Goal: Ask a question

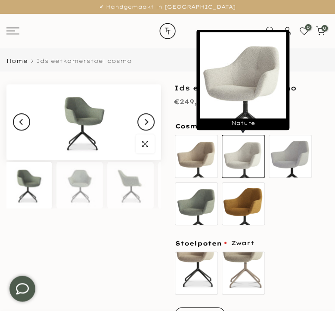
click at [241, 150] on label "Nature" at bounding box center [243, 156] width 43 height 43
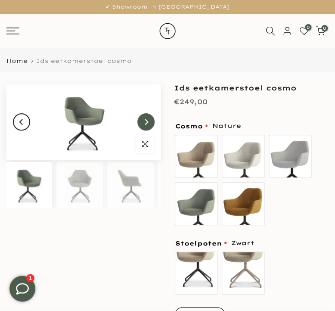
click at [147, 125] on icon "Next" at bounding box center [146, 122] width 6 height 7
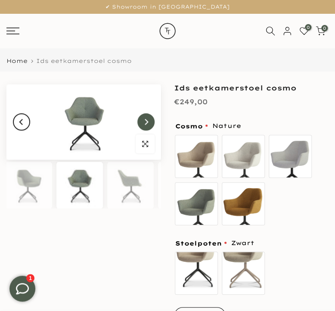
scroll to position [0, 7]
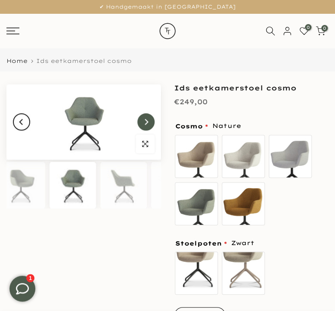
click at [147, 125] on icon "Next" at bounding box center [146, 122] width 6 height 7
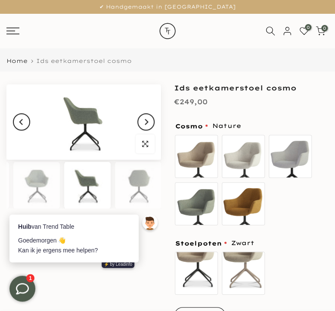
scroll to position [0, 0]
click at [146, 125] on body "Huib van Trend Table Goedemorgen 👋 Kan ik je ergens mee helpen? ⚡️ by Leadinfo" at bounding box center [85, 168] width 168 height 216
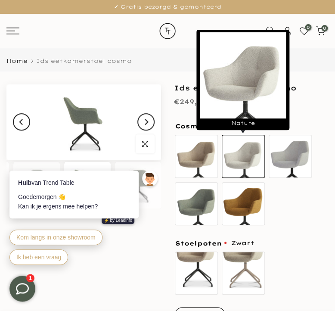
click at [243, 154] on label "Nature" at bounding box center [243, 156] width 43 height 43
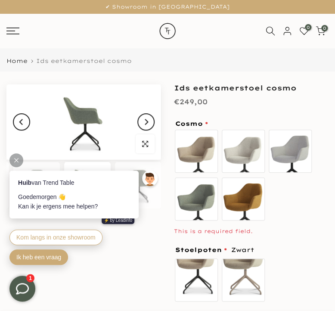
click at [45, 258] on span "Ik heb een vraag" at bounding box center [38, 257] width 45 height 7
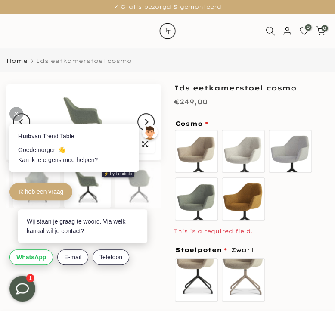
click at [38, 259] on span "WhatsApp" at bounding box center [31, 257] width 30 height 7
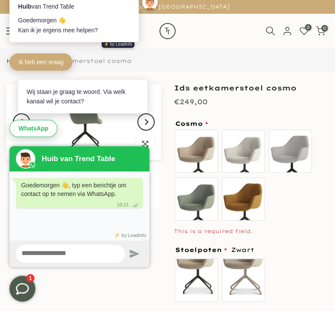
click at [67, 254] on textarea at bounding box center [70, 254] width 109 height 18
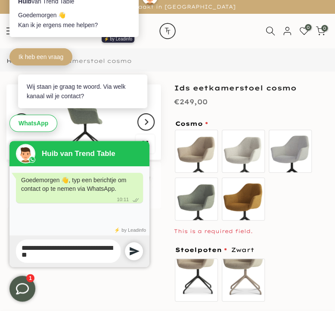
type textarea "**********"
click at [130, 254] on icon at bounding box center [135, 251] width 10 height 8
click at [207, 34] on div at bounding box center [167, 31] width 99 height 34
click at [131, 254] on icon at bounding box center [135, 251] width 10 height 8
click at [131, 251] on icon at bounding box center [134, 251] width 10 height 10
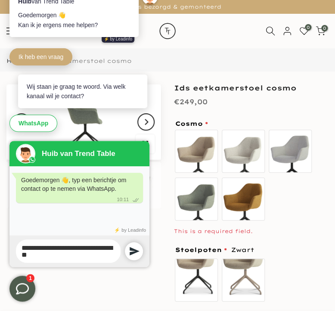
click at [295, 201] on div "Beige Nature Nude Light green Curry" at bounding box center [251, 177] width 155 height 96
click at [42, 126] on div "WhatsApp" at bounding box center [76, 124] width 134 height 22
